Goal: Navigation & Orientation: Find specific page/section

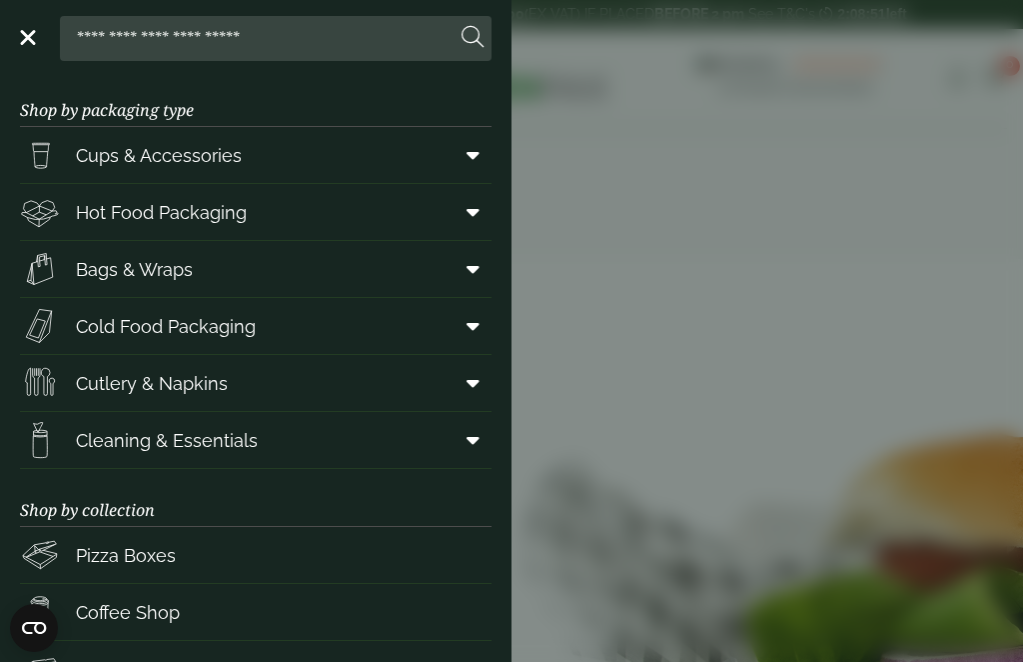
scroll to position [5366, 0]
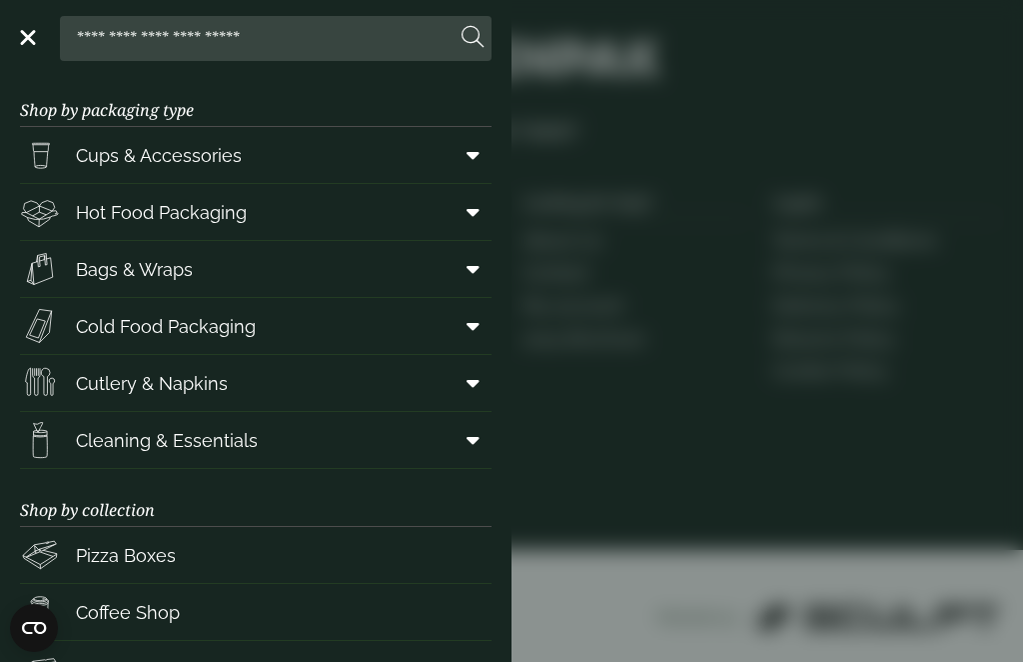
click at [199, 325] on span "Cold Food Packaging" at bounding box center [166, 326] width 180 height 27
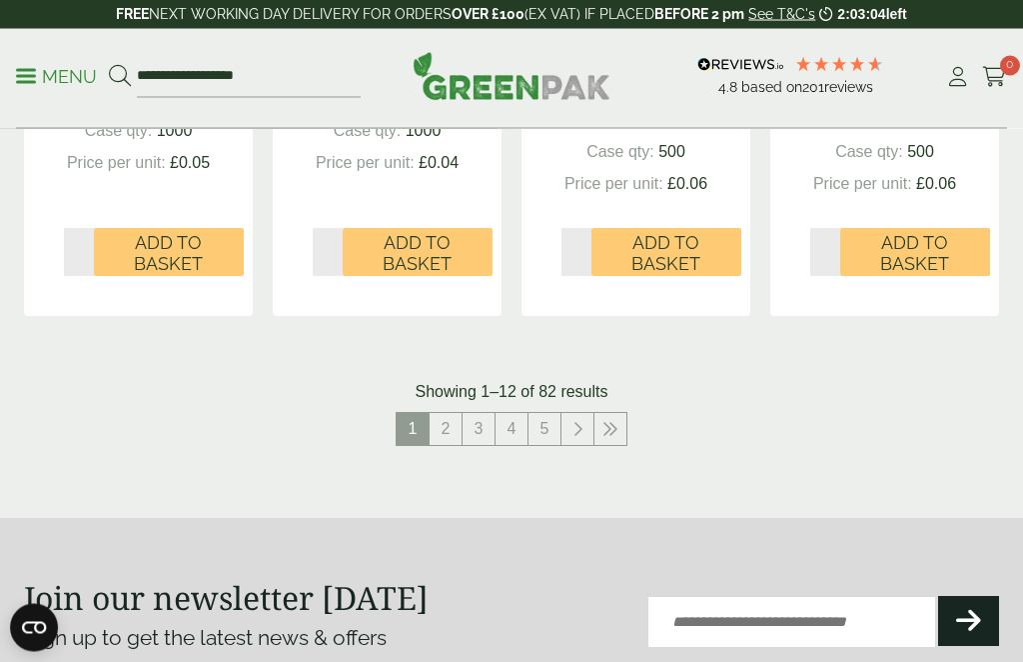
scroll to position [2371, 0]
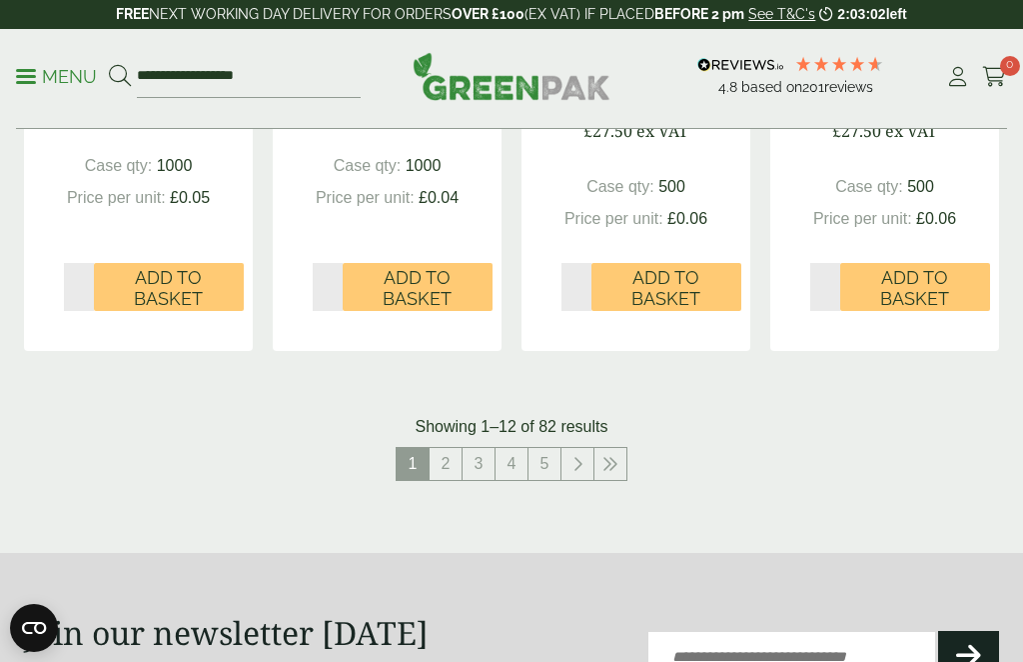
click at [623, 462] on link at bounding box center [611, 464] width 32 height 32
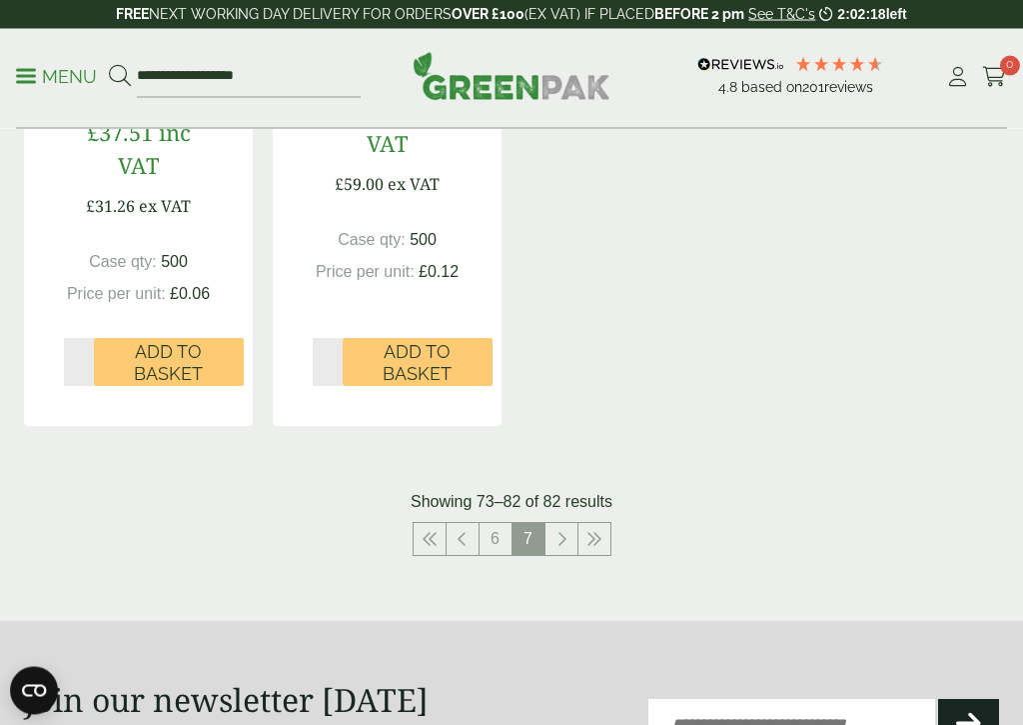
scroll to position [2328, 0]
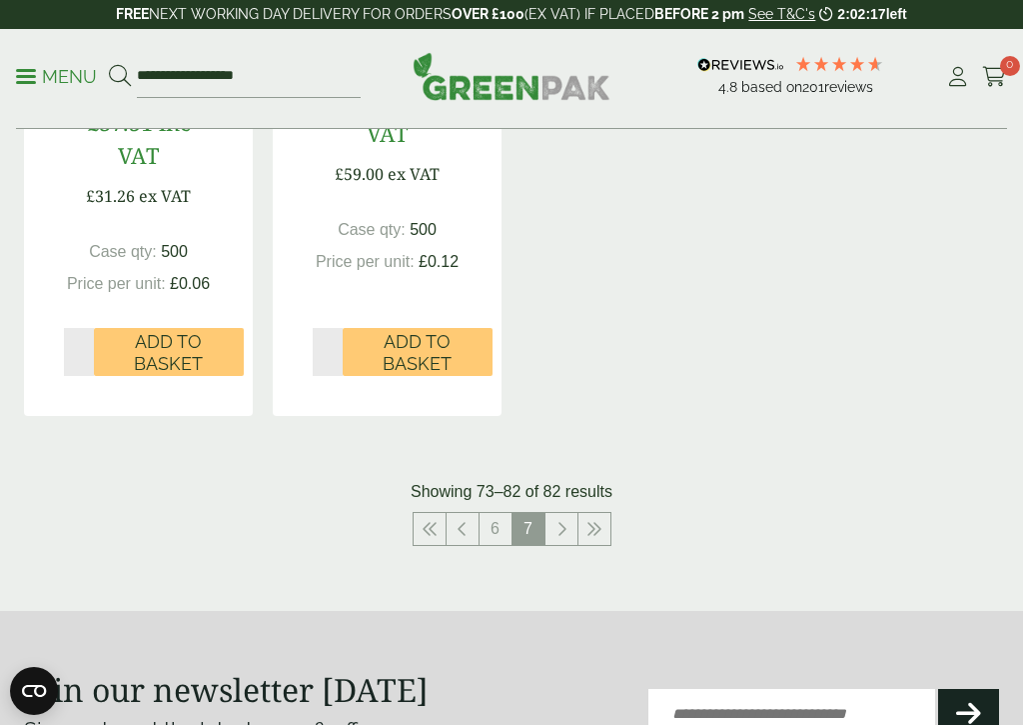
click at [495, 531] on link "6" at bounding box center [496, 529] width 32 height 32
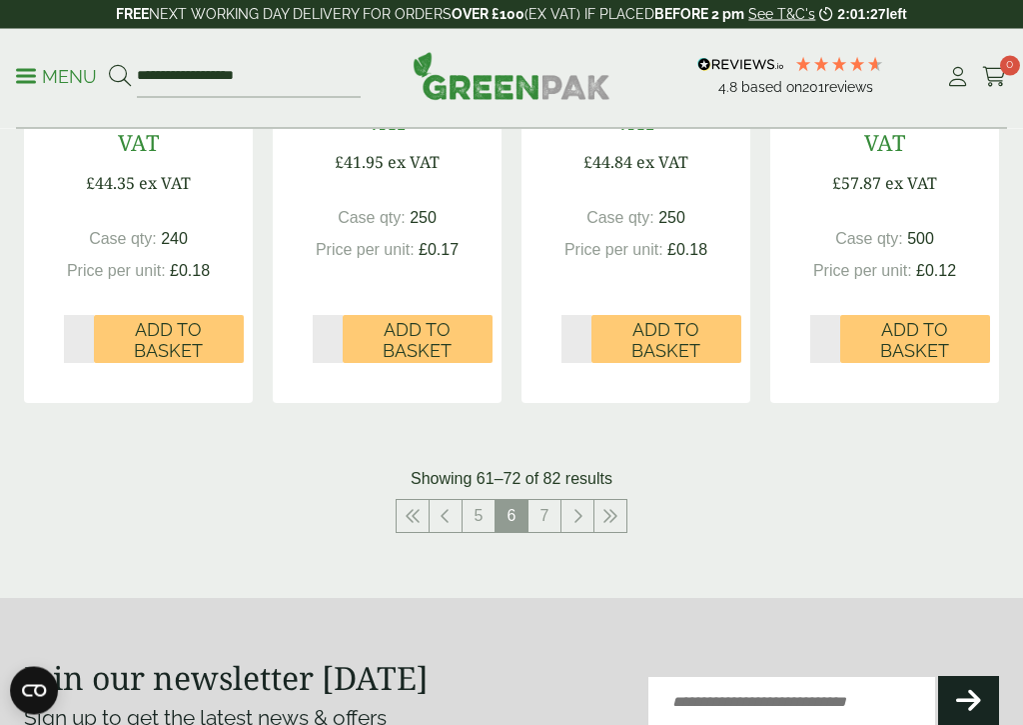
scroll to position [2401, 0]
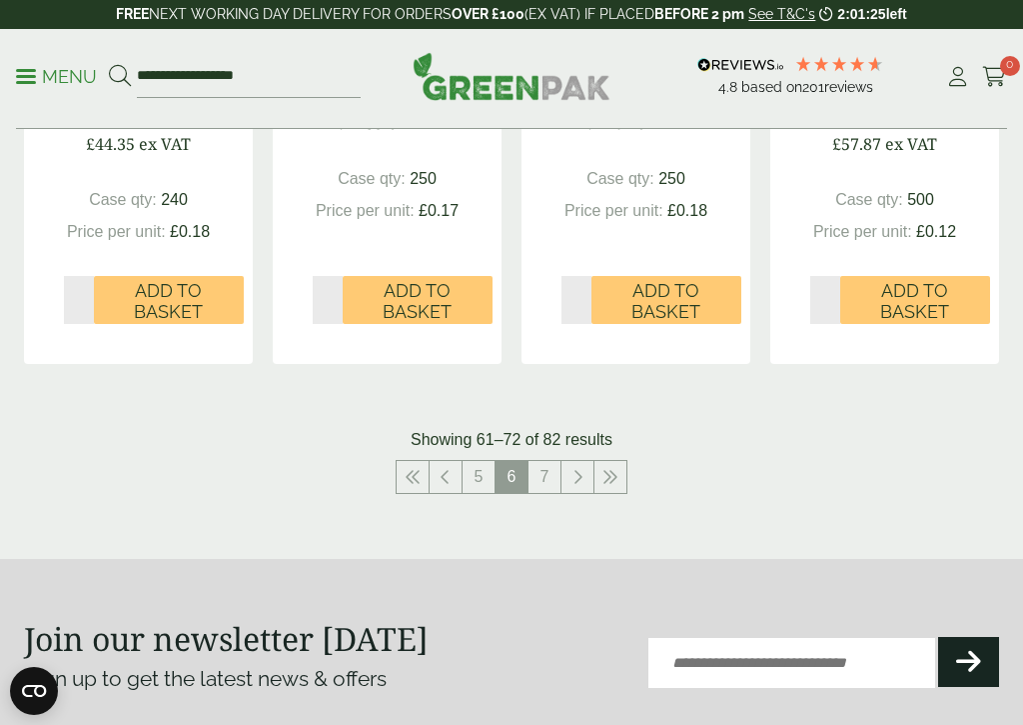
click at [476, 469] on link "5" at bounding box center [479, 477] width 32 height 32
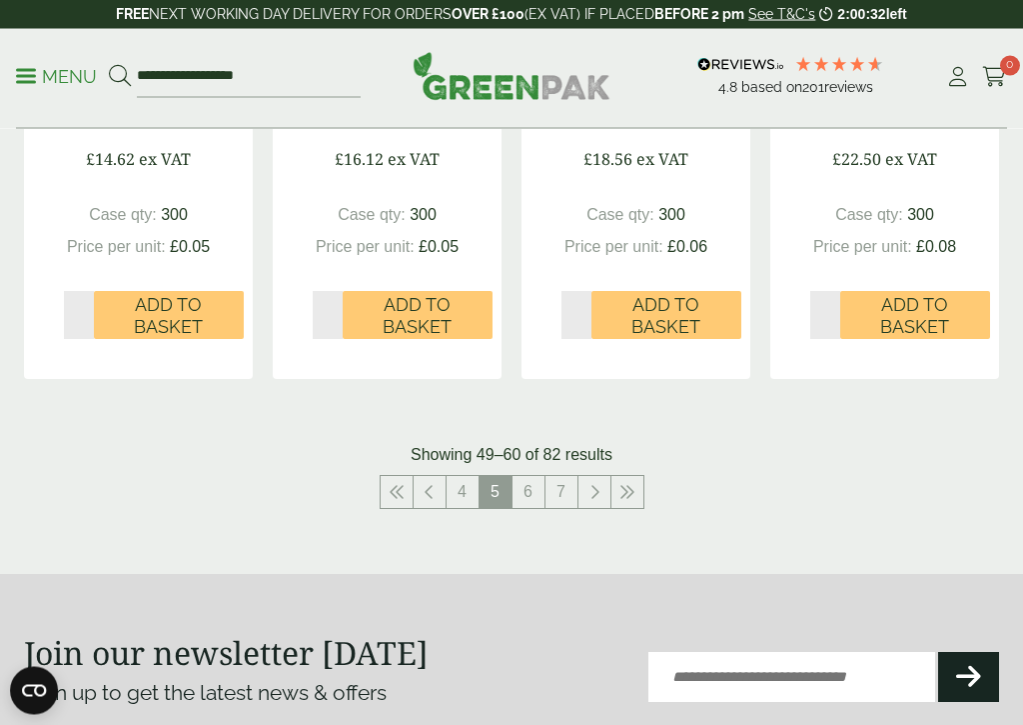
scroll to position [2368, 0]
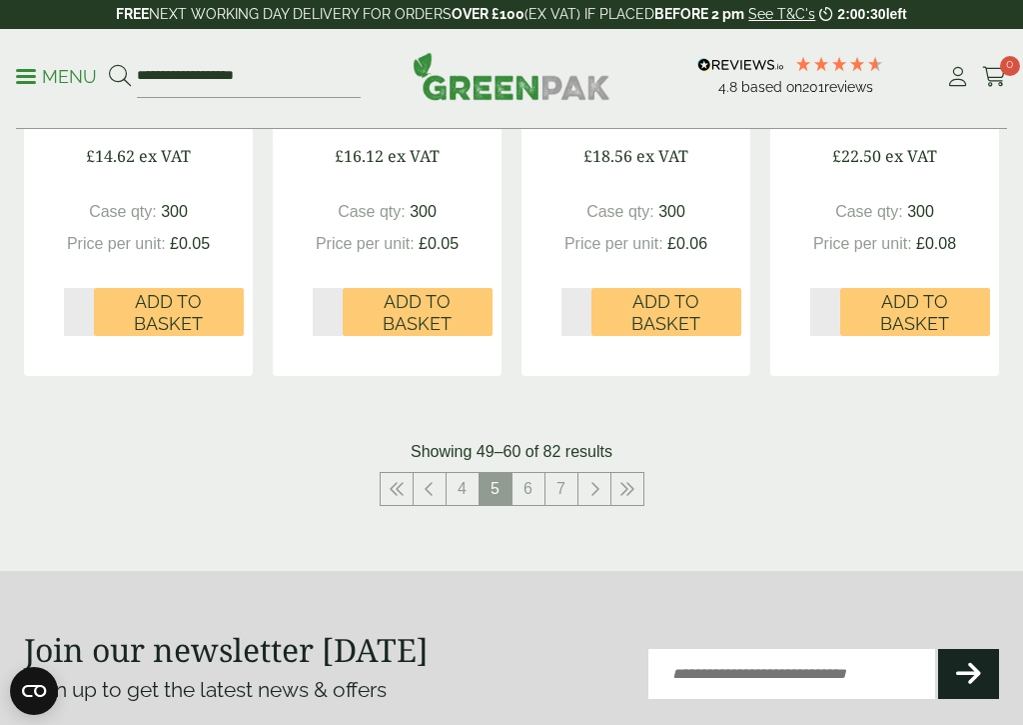
click at [467, 487] on link "4" at bounding box center [463, 489] width 32 height 32
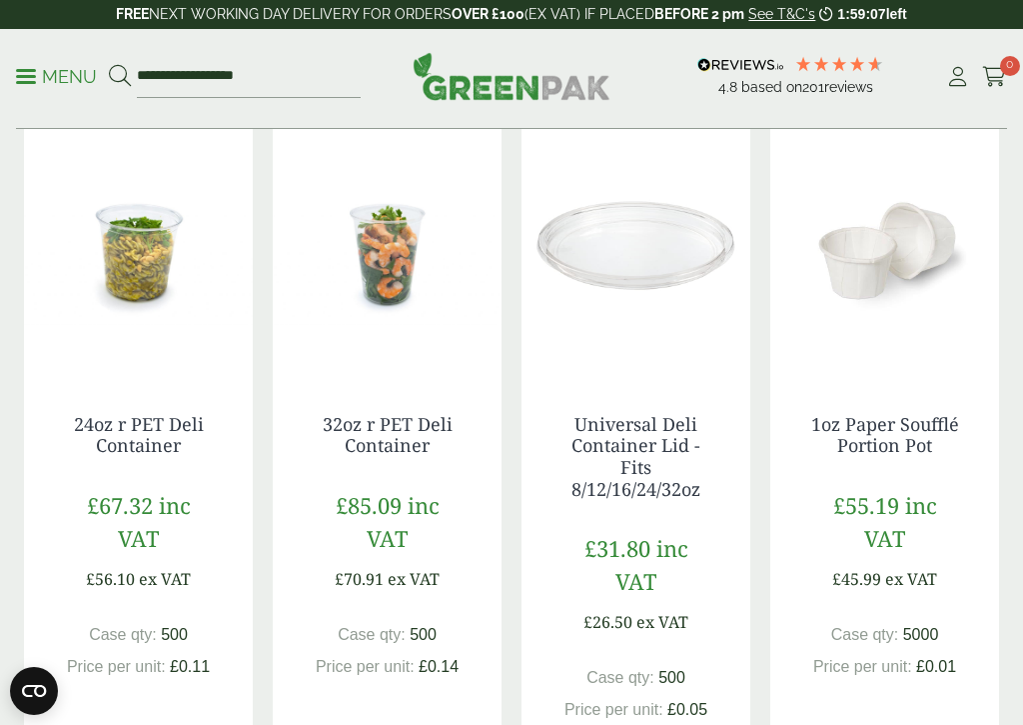
scroll to position [2559, 0]
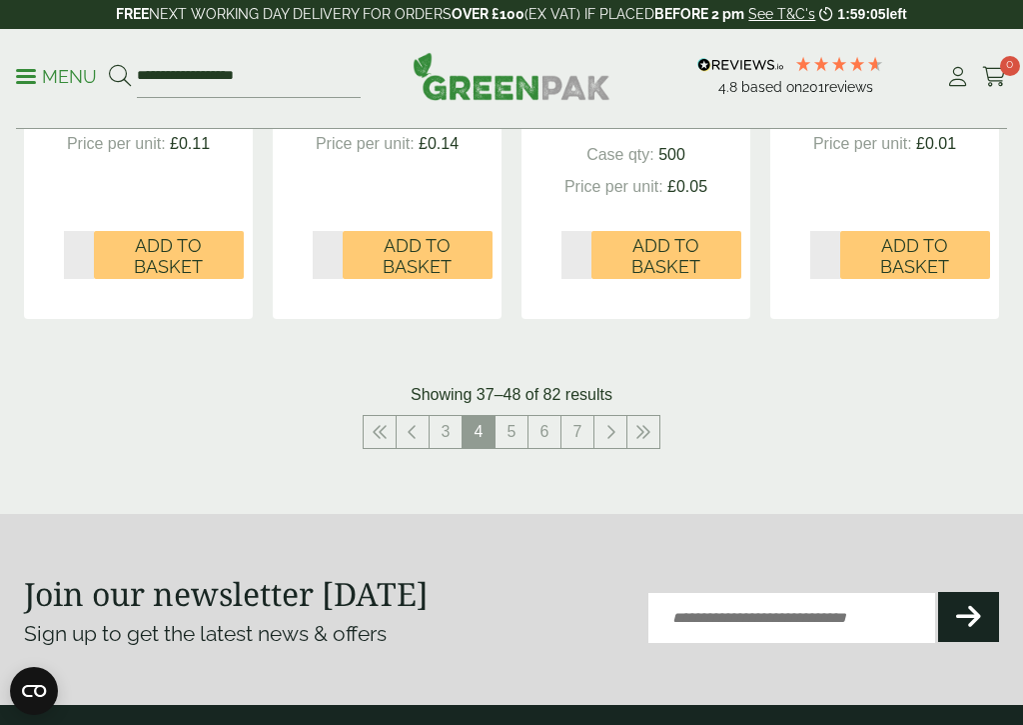
click at [443, 428] on link "3" at bounding box center [446, 432] width 32 height 32
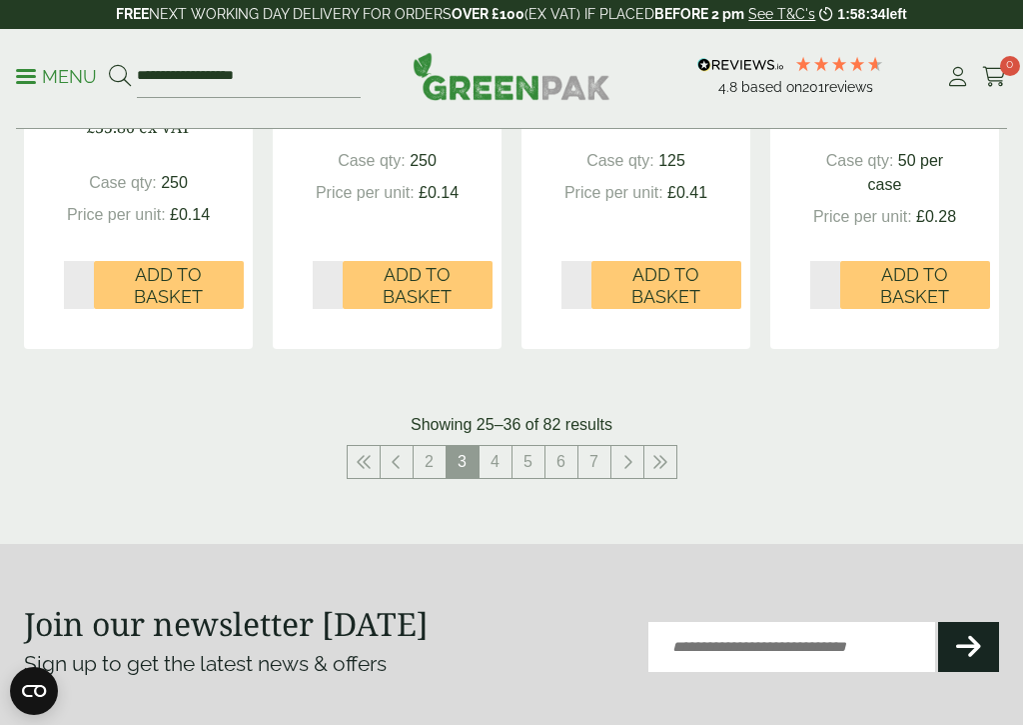
scroll to position [2383, 0]
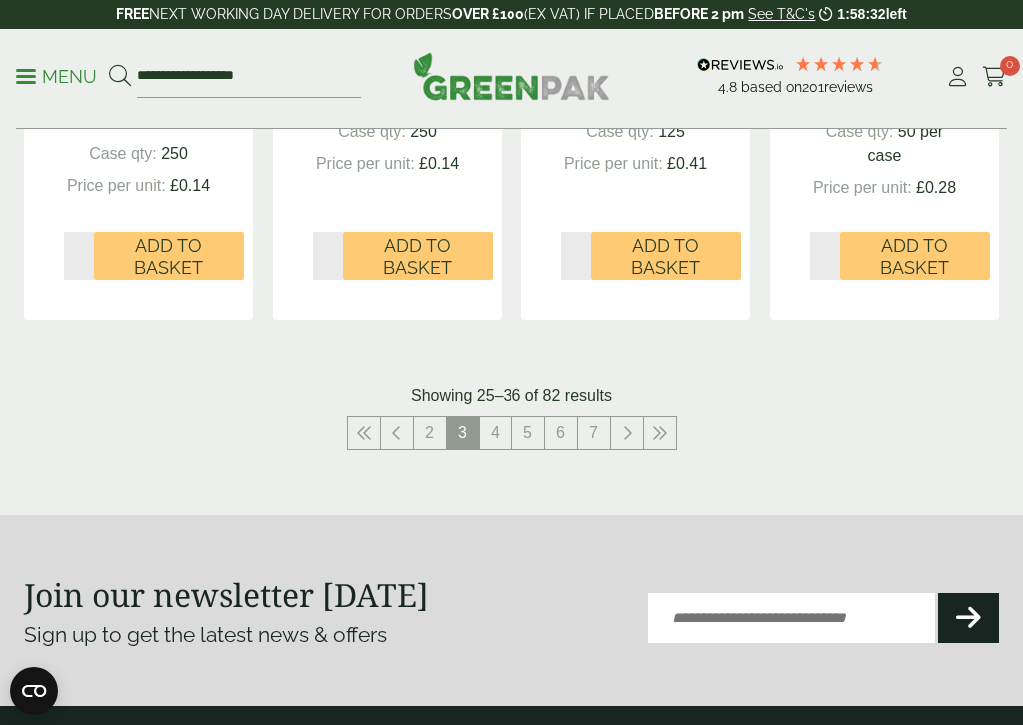
click at [430, 428] on link "2" at bounding box center [430, 433] width 32 height 32
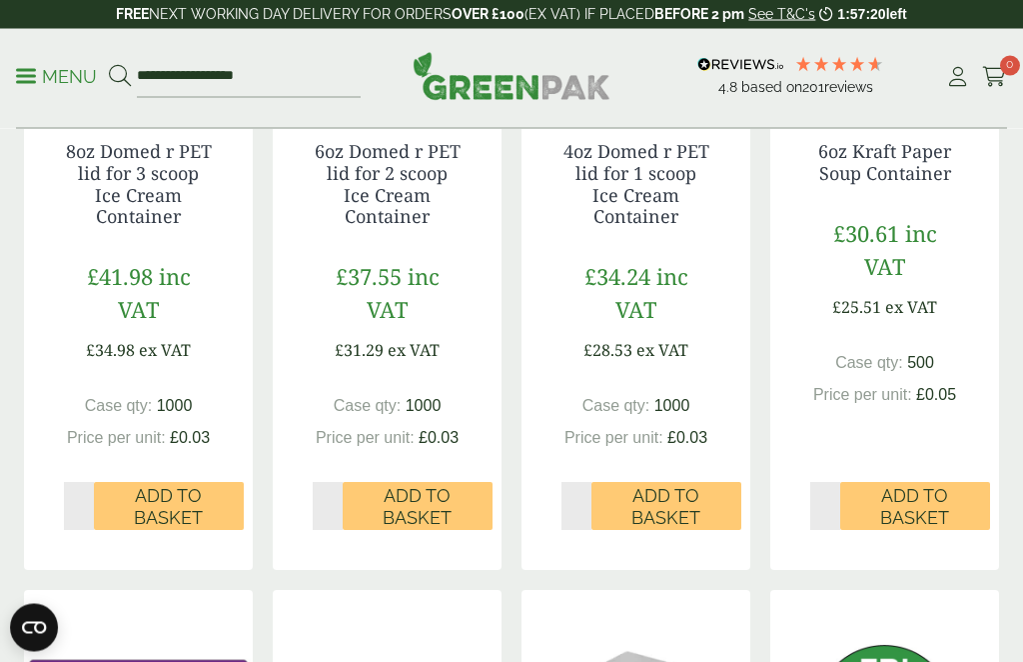
scroll to position [744, 0]
